Goal: Information Seeking & Learning: Compare options

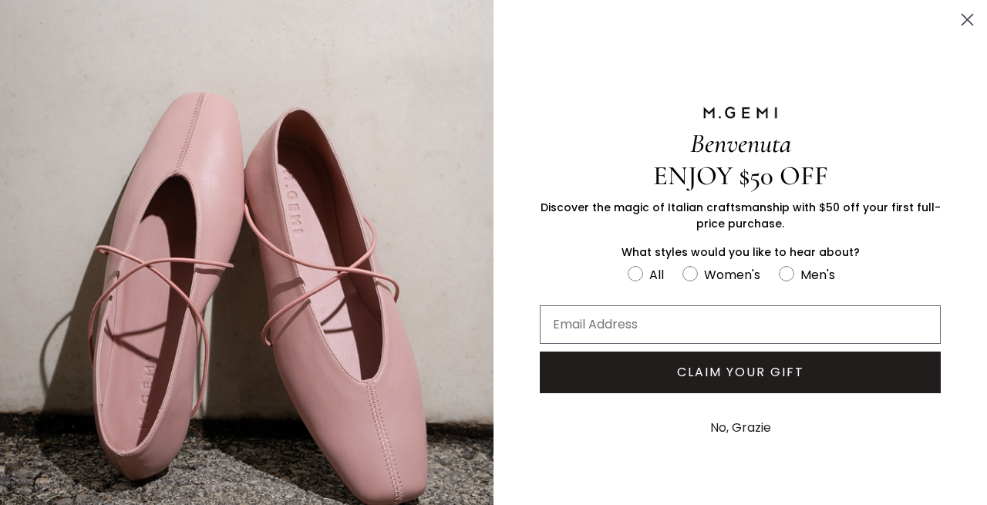
click at [968, 15] on circle "Close dialog" at bounding box center [967, 19] width 25 height 25
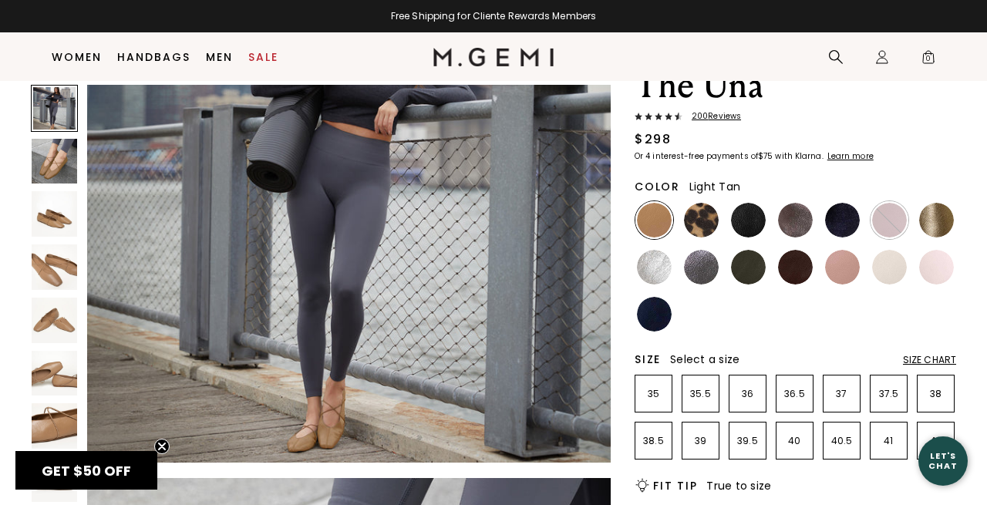
scroll to position [74, 0]
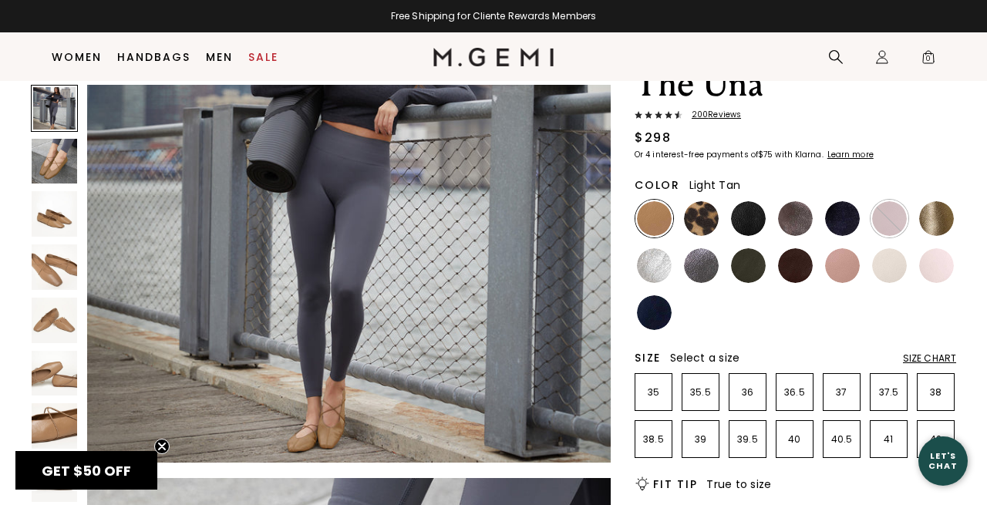
click at [54, 216] on img at bounding box center [54, 213] width 45 height 45
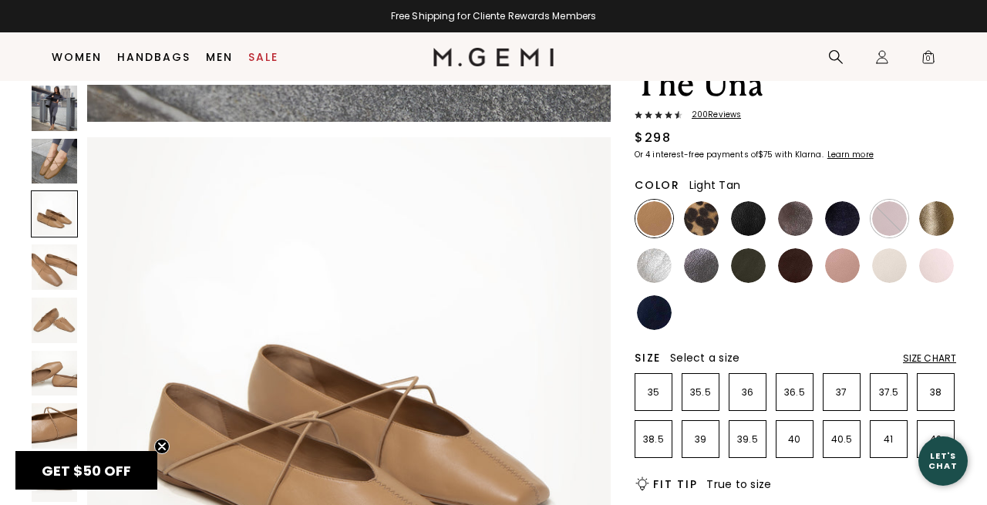
scroll to position [1079, 0]
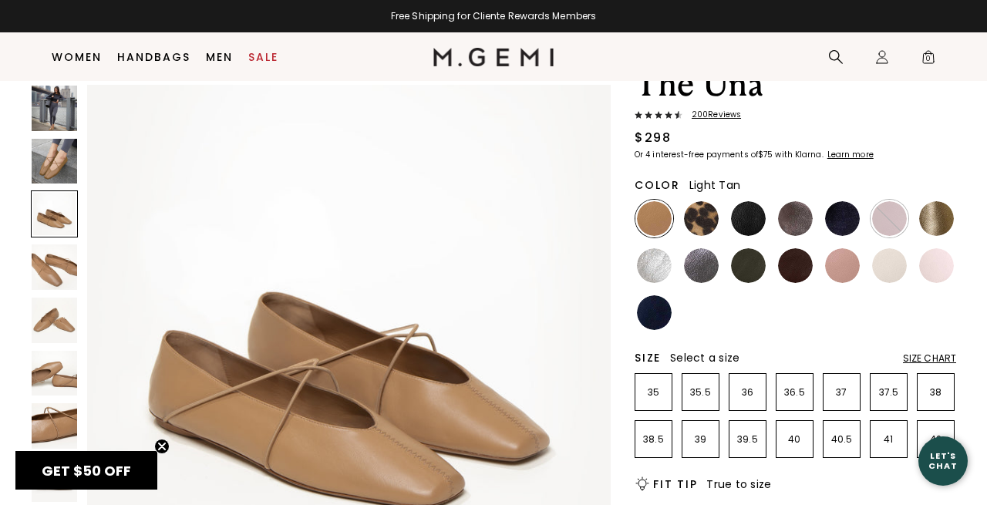
click at [50, 318] on img at bounding box center [54, 320] width 45 height 45
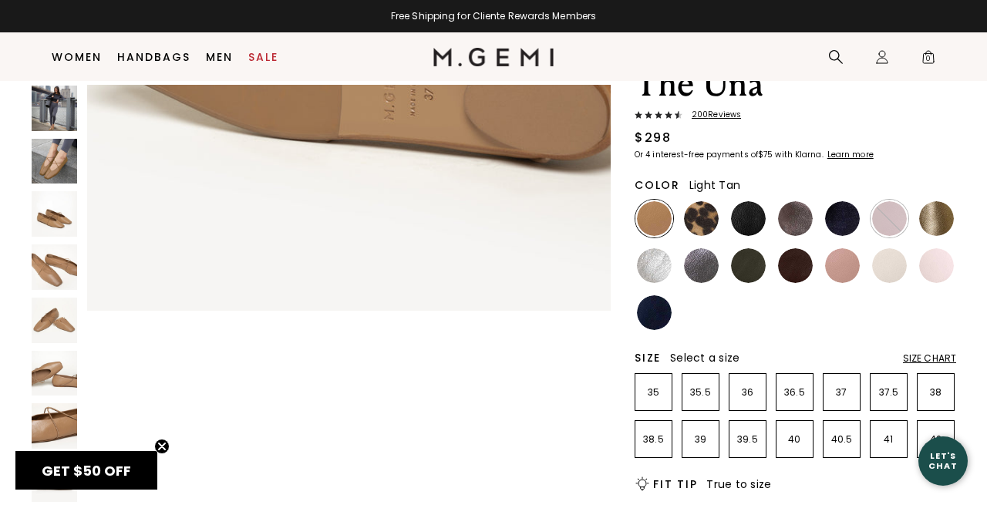
scroll to position [4868, 0]
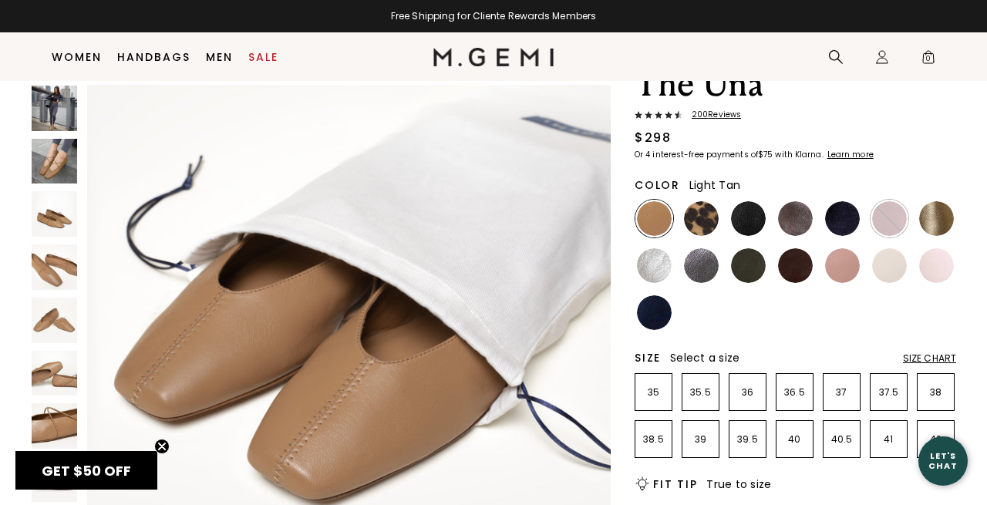
click at [712, 116] on span "200 Review s" at bounding box center [711, 114] width 59 height 9
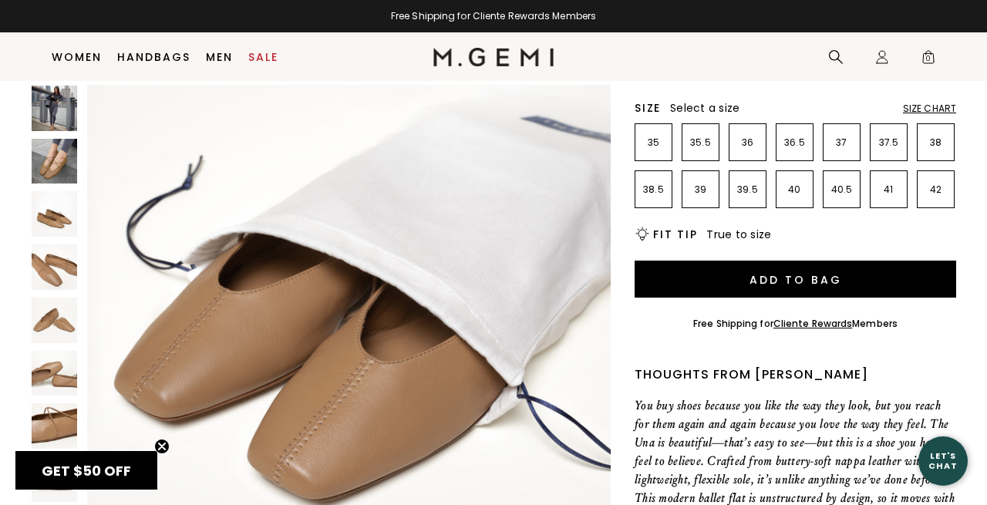
scroll to position [321, 0]
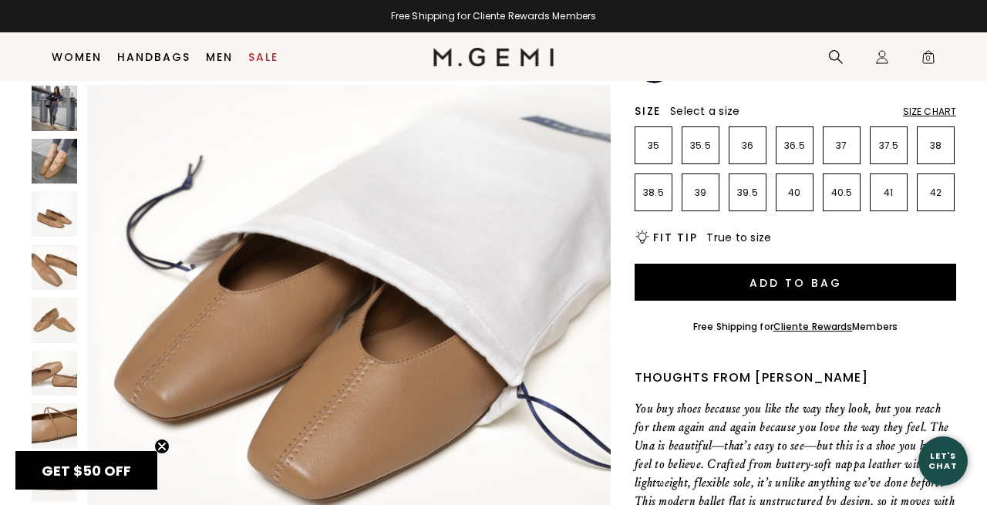
click at [51, 325] on img at bounding box center [54, 320] width 45 height 45
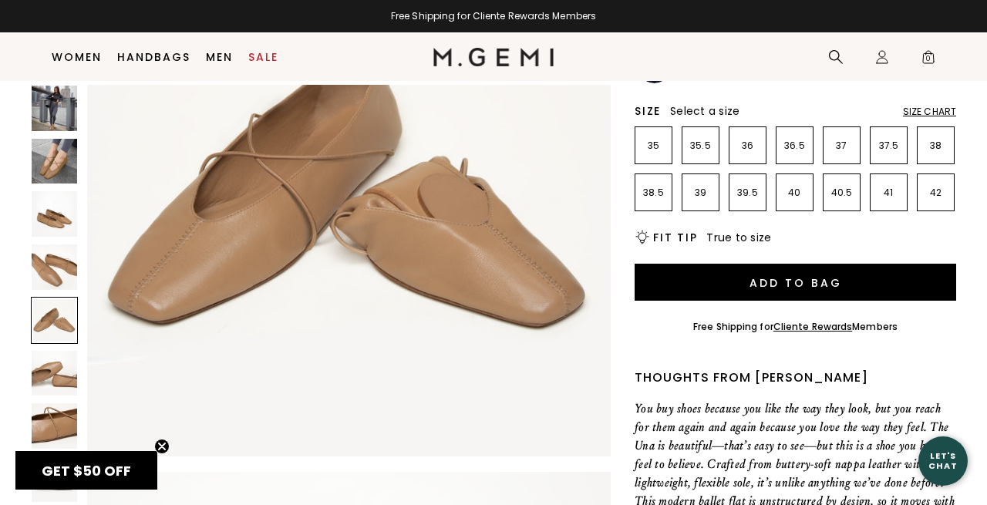
scroll to position [2157, 0]
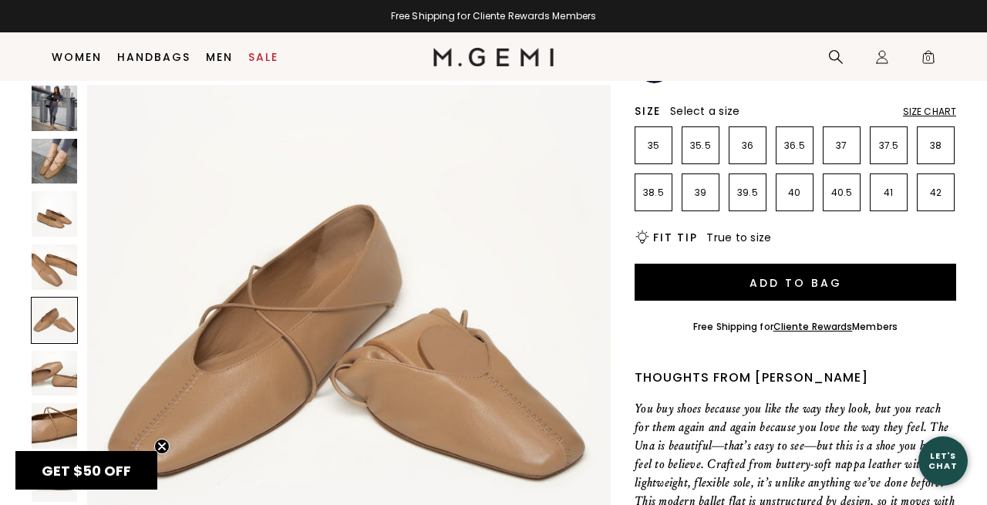
click at [52, 278] on img at bounding box center [54, 266] width 45 height 45
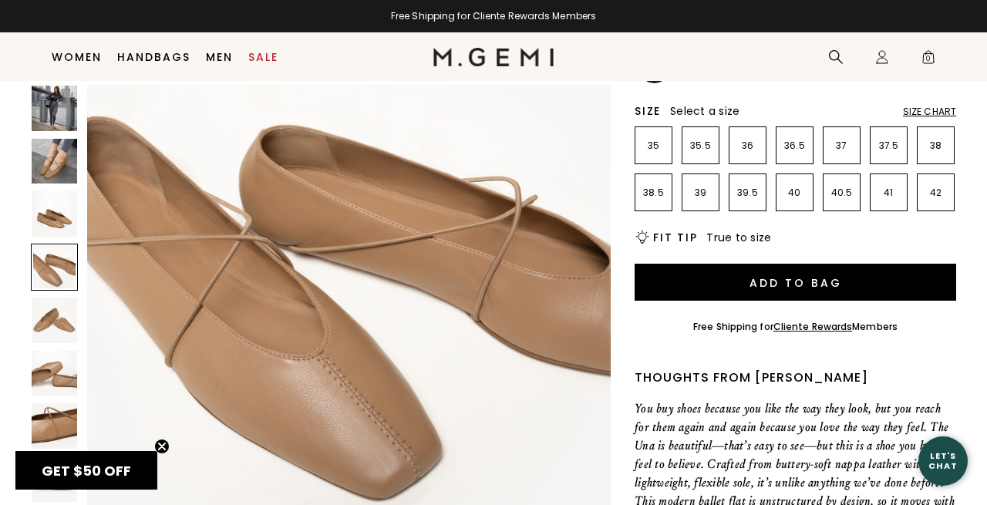
scroll to position [1618, 0]
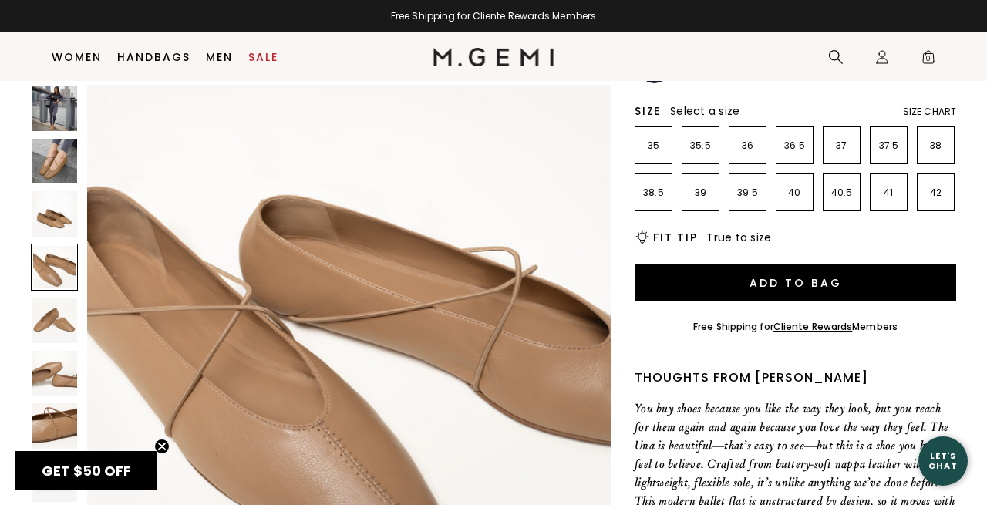
click at [52, 224] on img at bounding box center [54, 213] width 45 height 45
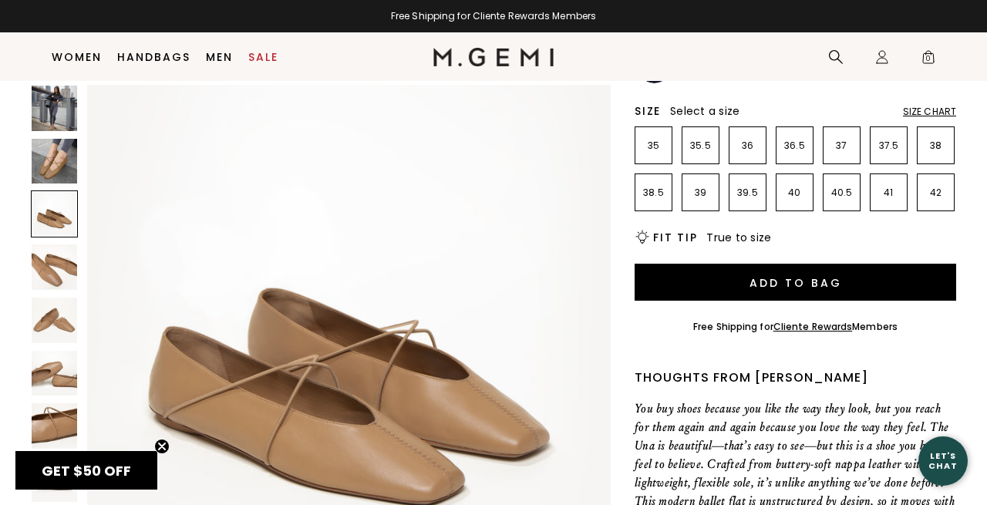
scroll to position [1079, 0]
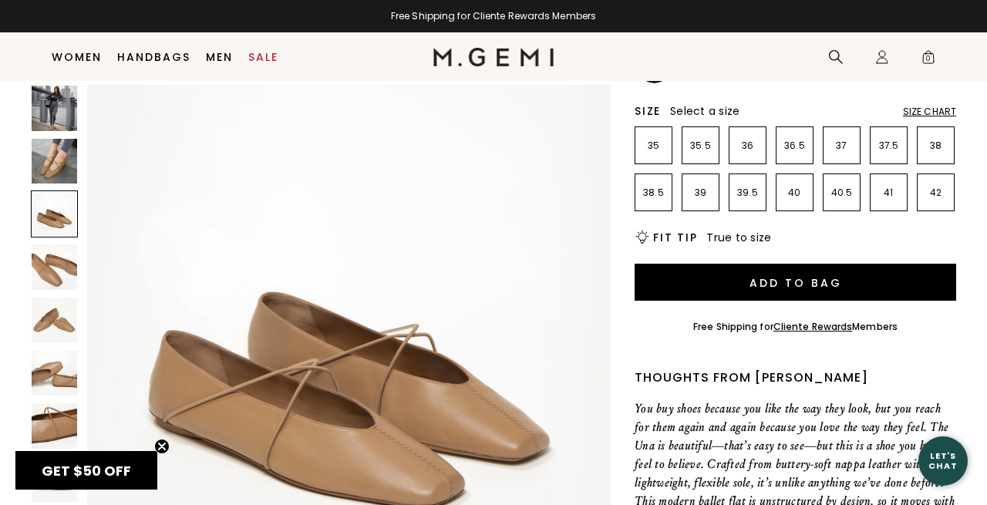
click at [51, 170] on img at bounding box center [54, 161] width 45 height 45
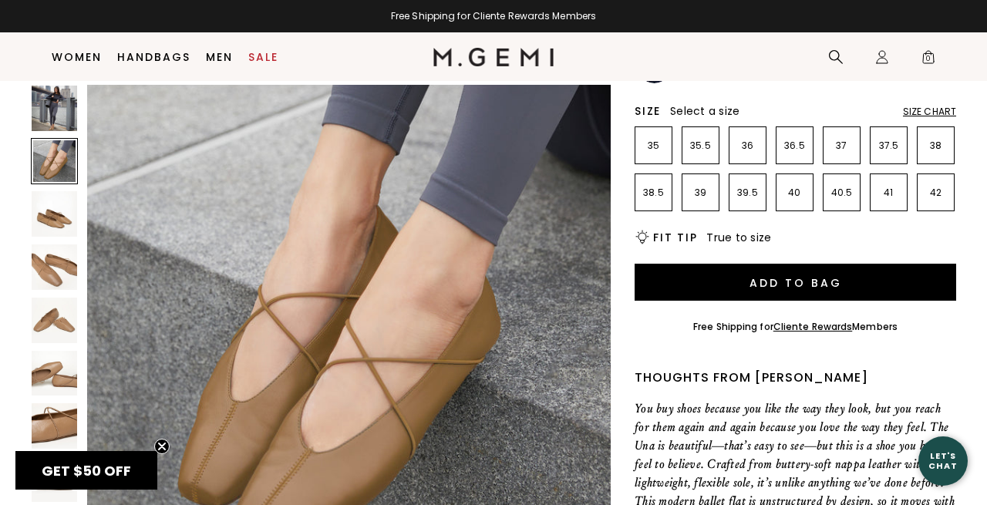
scroll to position [539, 0]
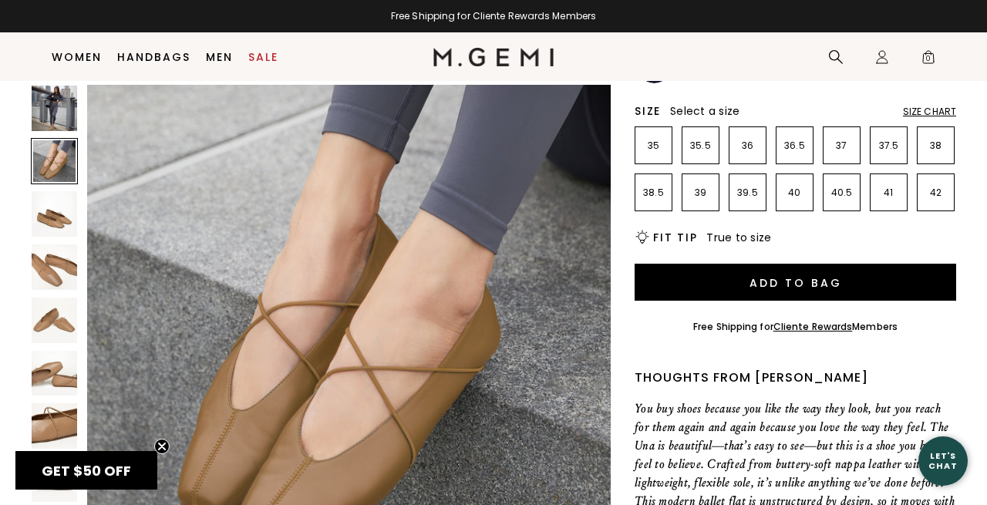
click at [53, 113] on img at bounding box center [54, 108] width 45 height 45
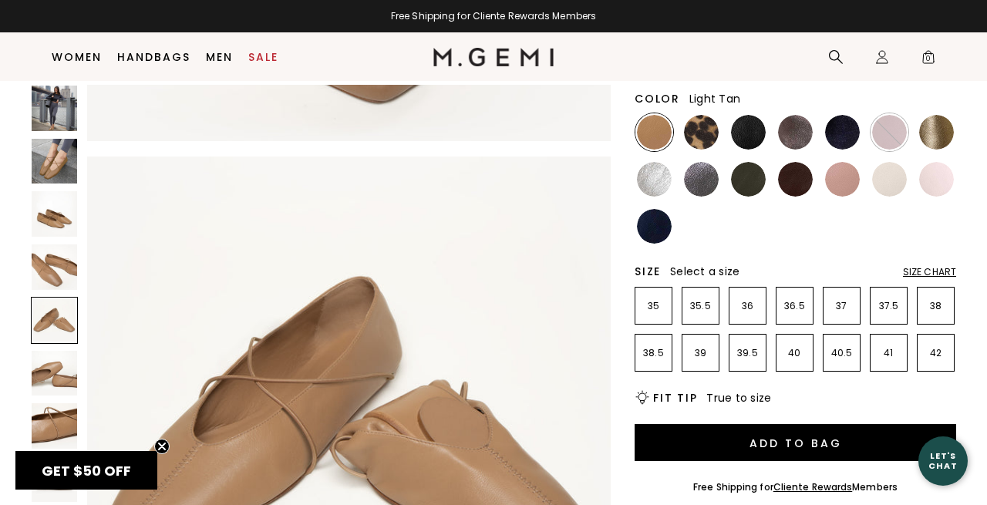
scroll to position [1896, 0]
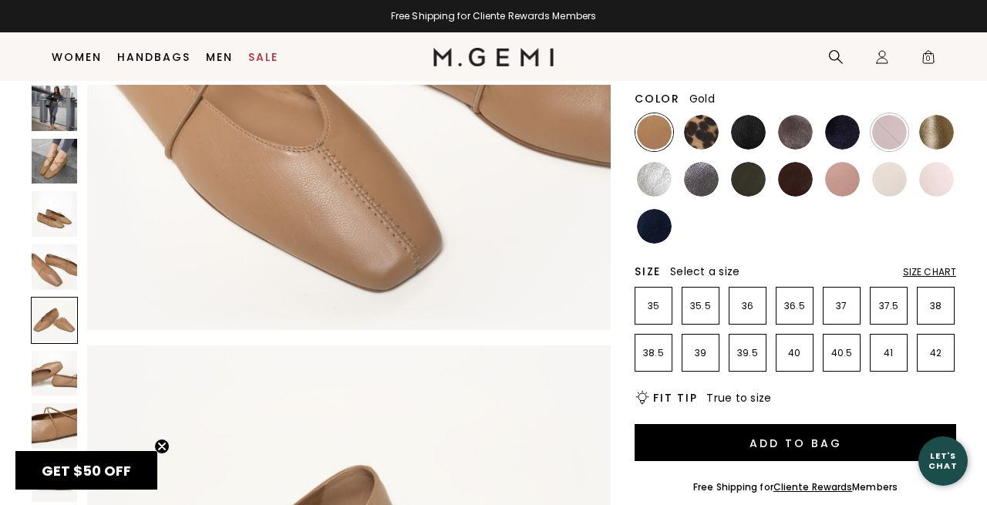
click at [926, 136] on img at bounding box center [936, 132] width 35 height 35
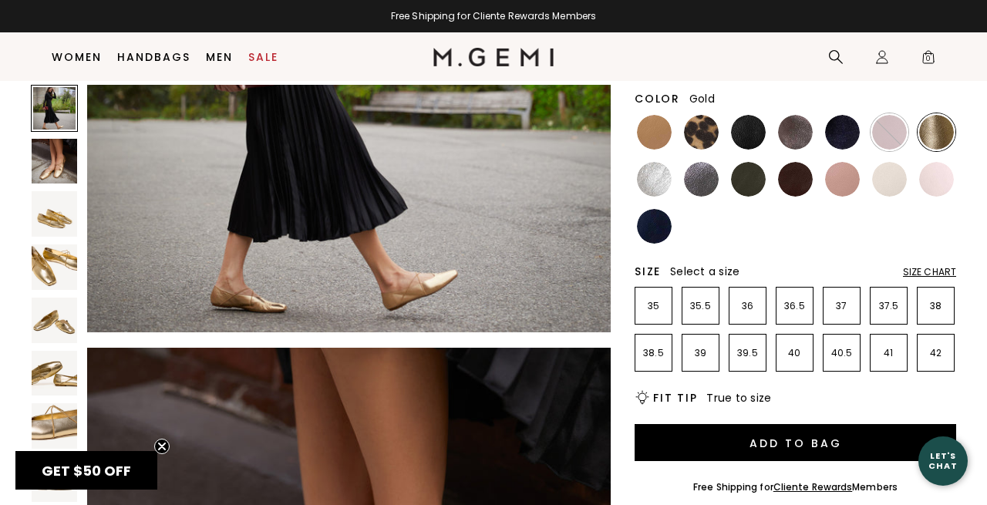
scroll to position [289, 0]
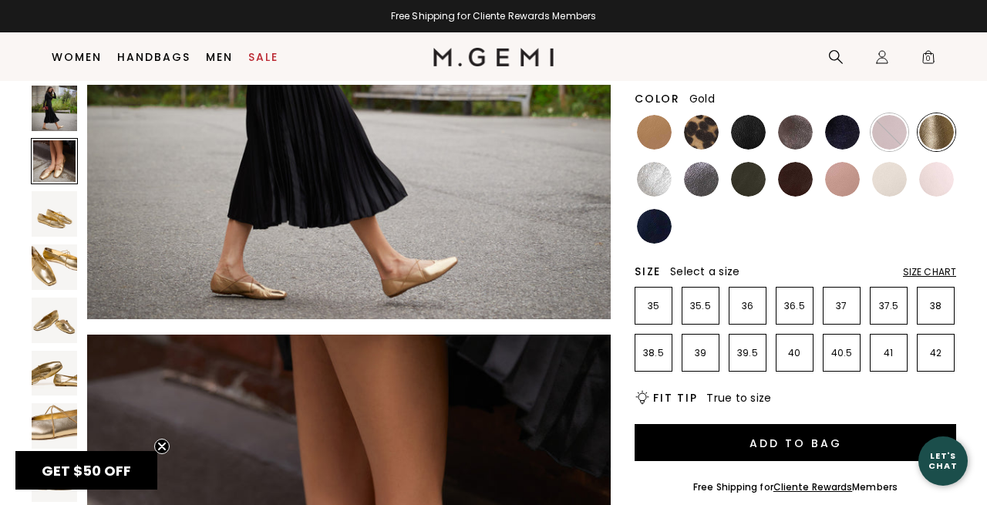
click at [56, 227] on img at bounding box center [54, 213] width 45 height 45
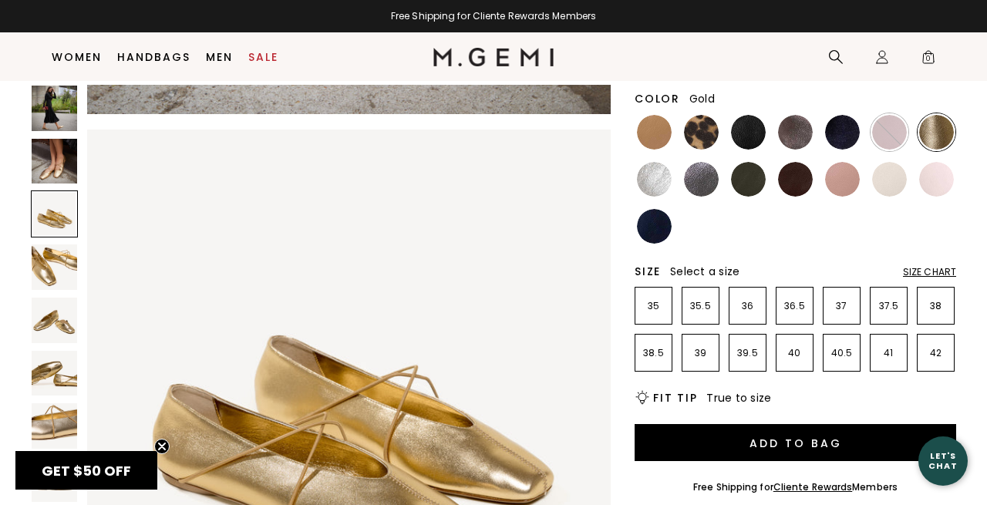
scroll to position [1079, 0]
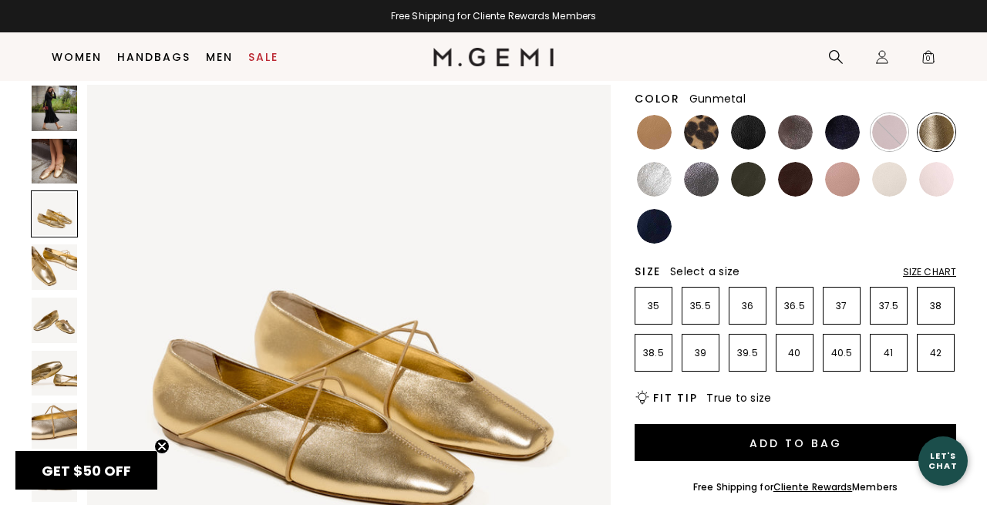
click at [700, 182] on img at bounding box center [701, 179] width 35 height 35
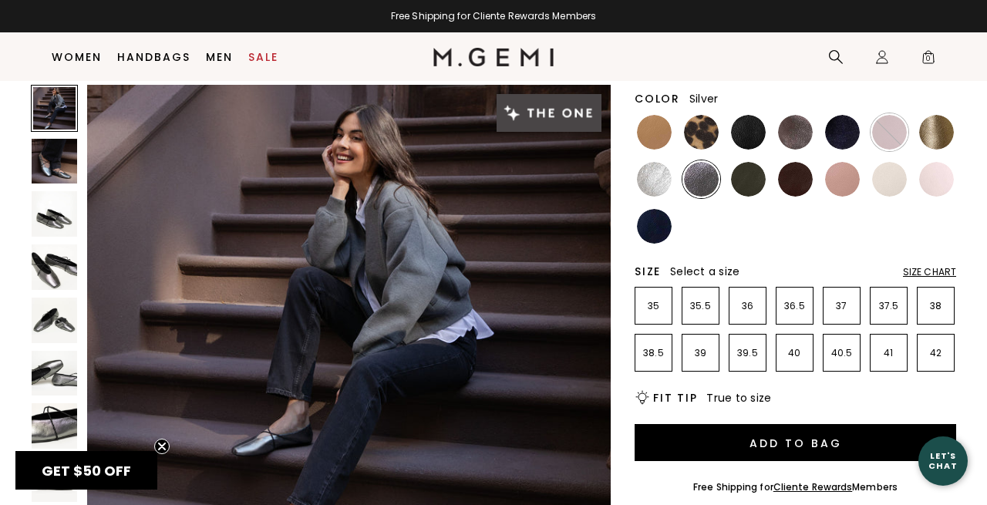
click at [650, 183] on img at bounding box center [654, 179] width 35 height 35
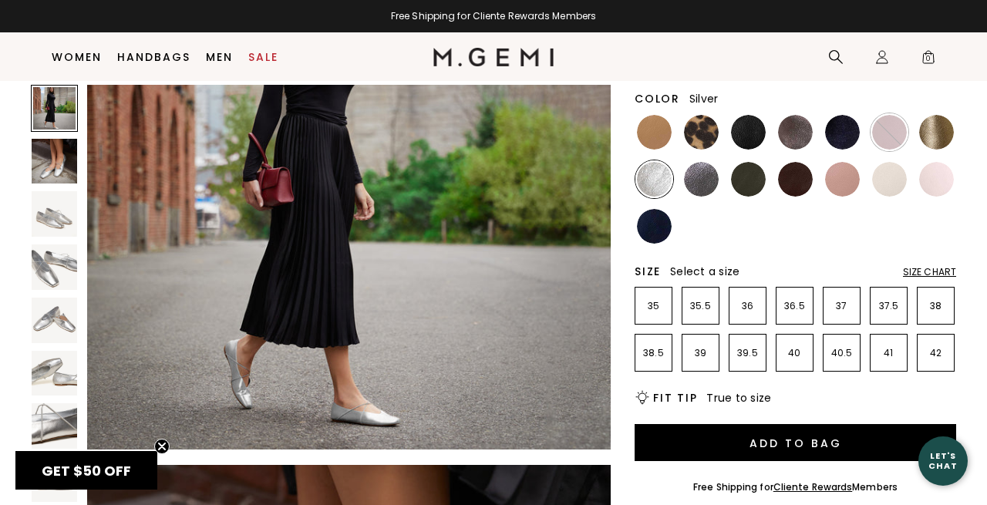
scroll to position [160, 0]
click at [887, 184] on img at bounding box center [889, 179] width 35 height 35
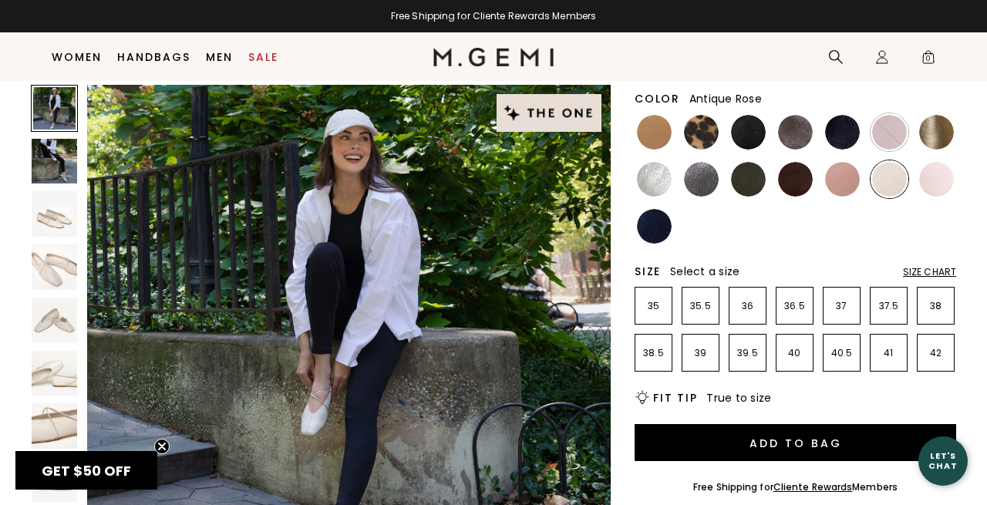
click at [845, 184] on img at bounding box center [842, 179] width 35 height 35
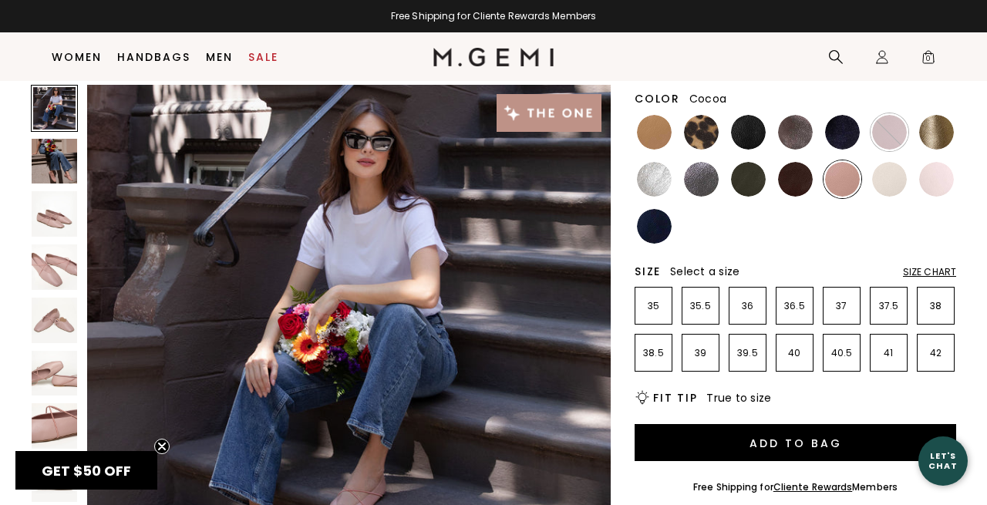
click at [800, 135] on img at bounding box center [795, 132] width 35 height 35
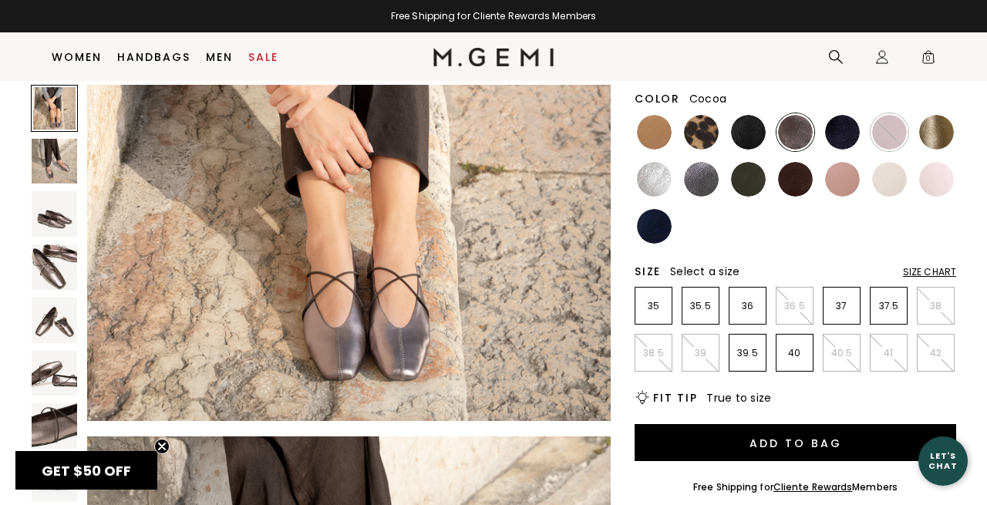
scroll to position [198, 0]
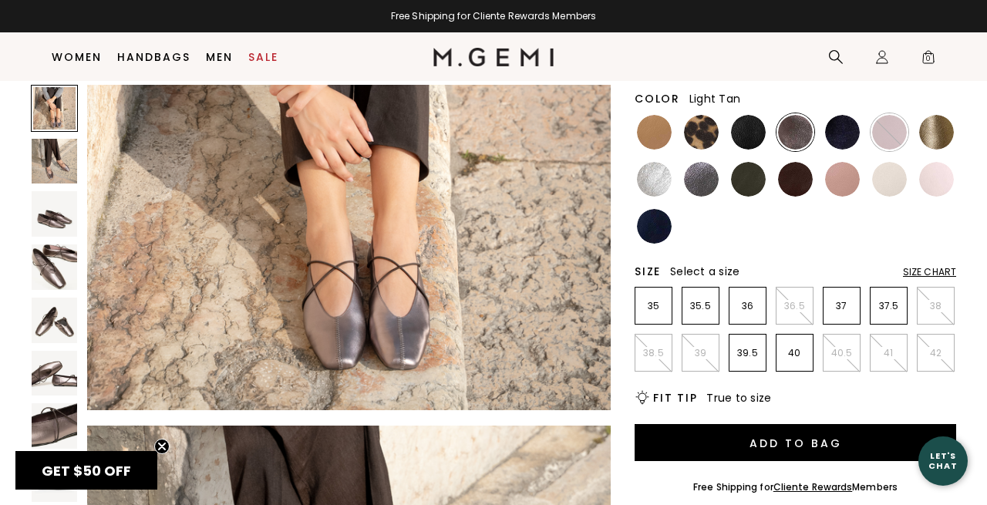
click at [646, 127] on img at bounding box center [654, 132] width 35 height 35
